Goal: Entertainment & Leisure: Consume media (video, audio)

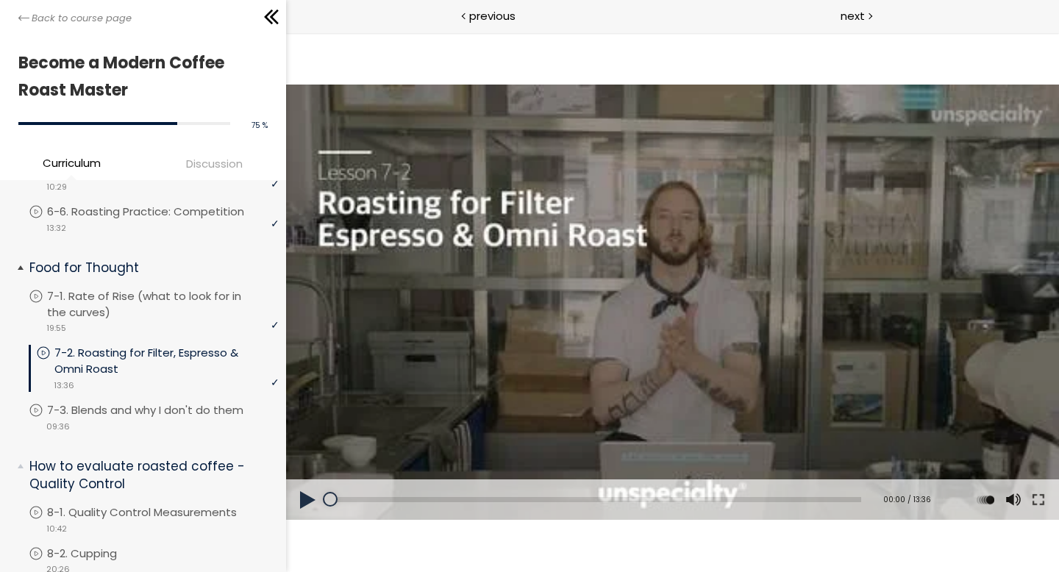
scroll to position [1245, 0]
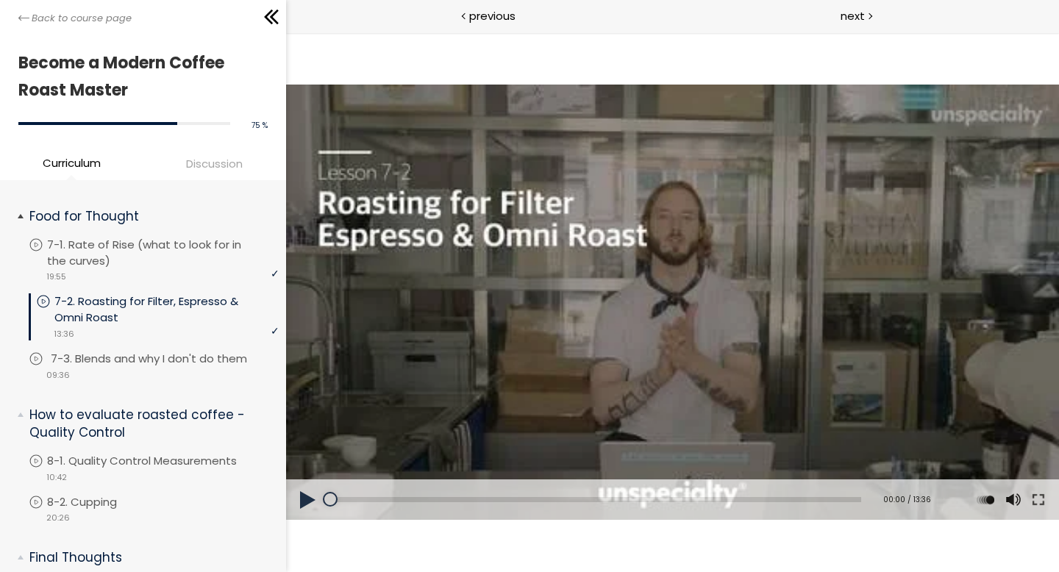
click at [174, 351] on p "7-3. Blends and why I don't do them" at bounding box center [164, 359] width 226 height 16
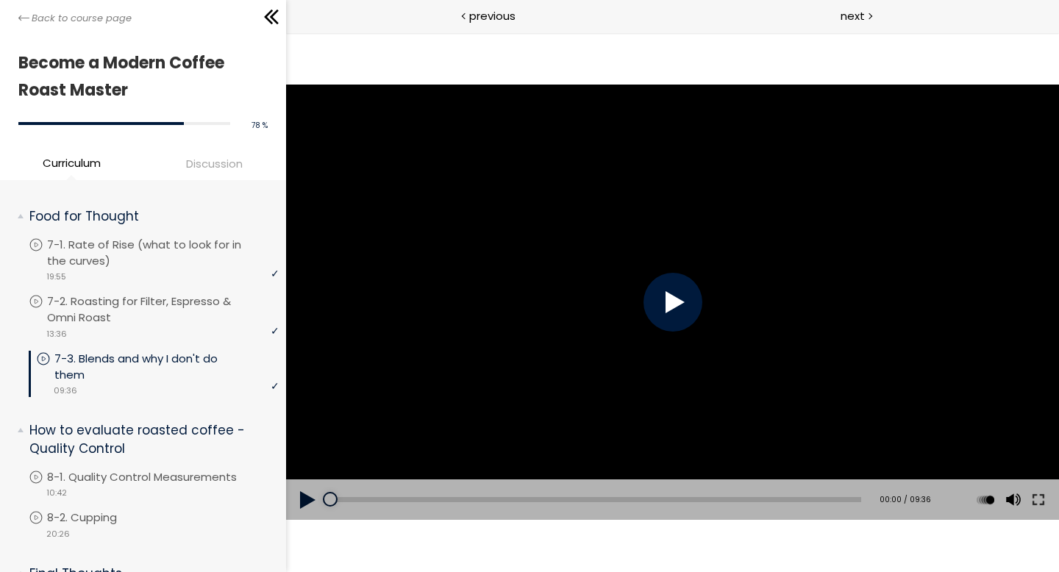
click at [671, 320] on div at bounding box center [672, 302] width 59 height 59
click at [1046, 499] on button at bounding box center [1038, 500] width 26 height 41
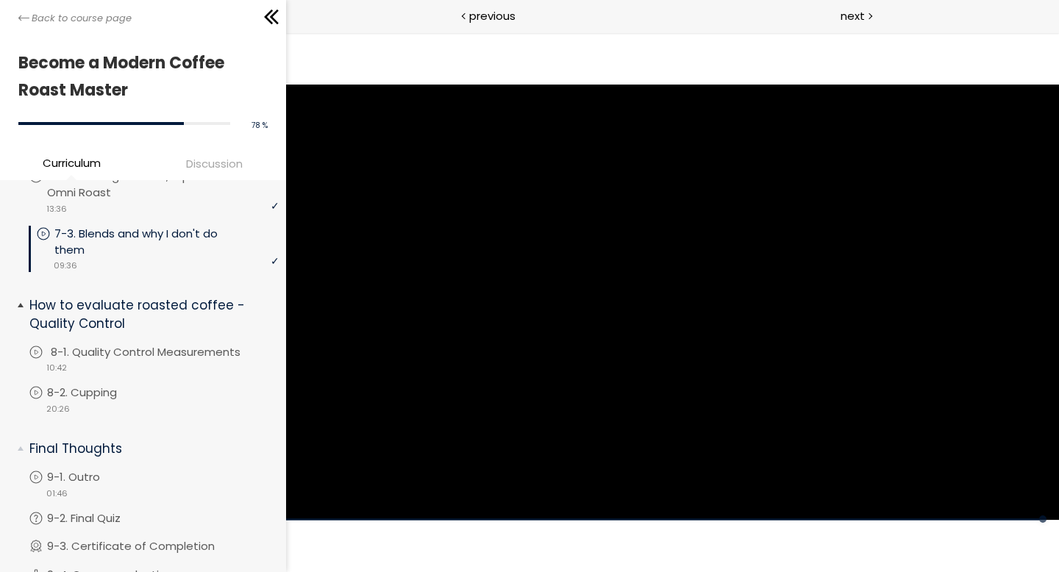
scroll to position [1372, 0]
click at [168, 358] on div "video 10:42" at bounding box center [154, 365] width 250 height 15
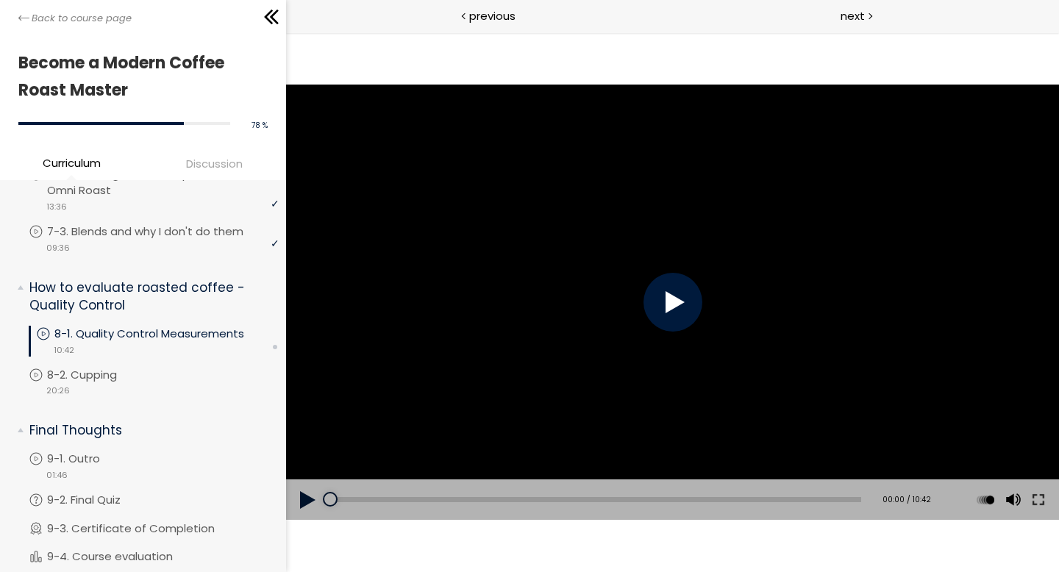
click at [667, 307] on div at bounding box center [672, 302] width 59 height 59
click at [1039, 502] on button at bounding box center [1038, 500] width 26 height 41
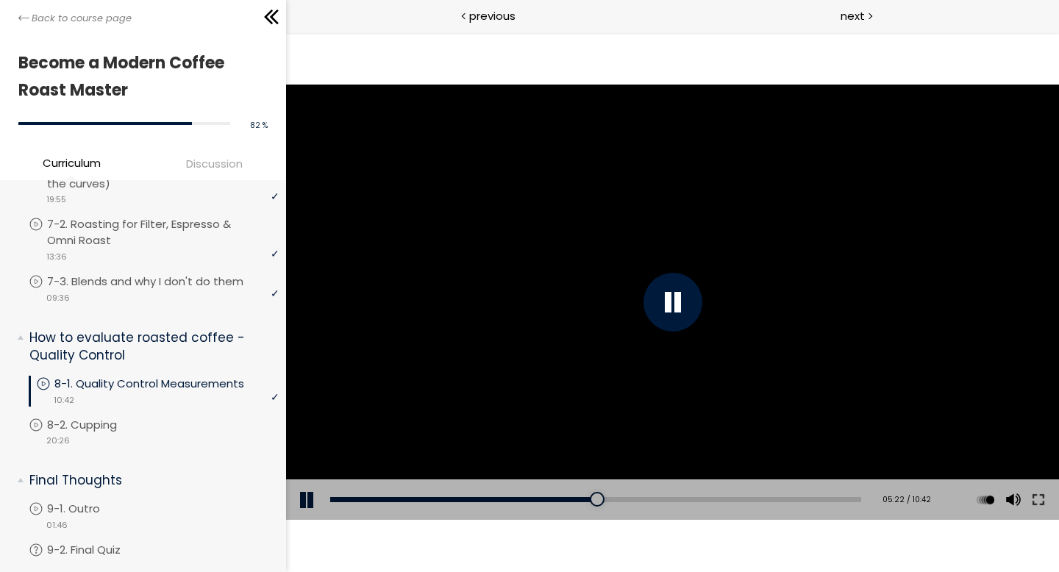
click at [774, 366] on div "[correction notice] "the finer you go on a grinder, the lower the value you wil…" at bounding box center [671, 302] width 773 height 435
